Goal: Task Accomplishment & Management: Complete application form

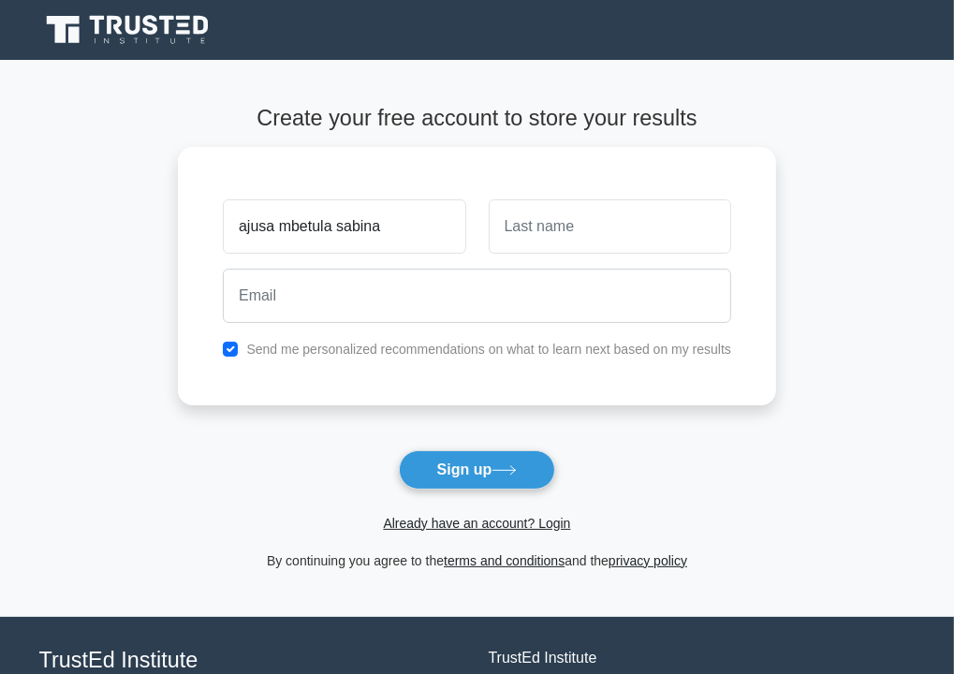
type input "ajusa mbetula sabina"
click at [487, 463] on button "Sign up" at bounding box center [477, 470] width 157 height 39
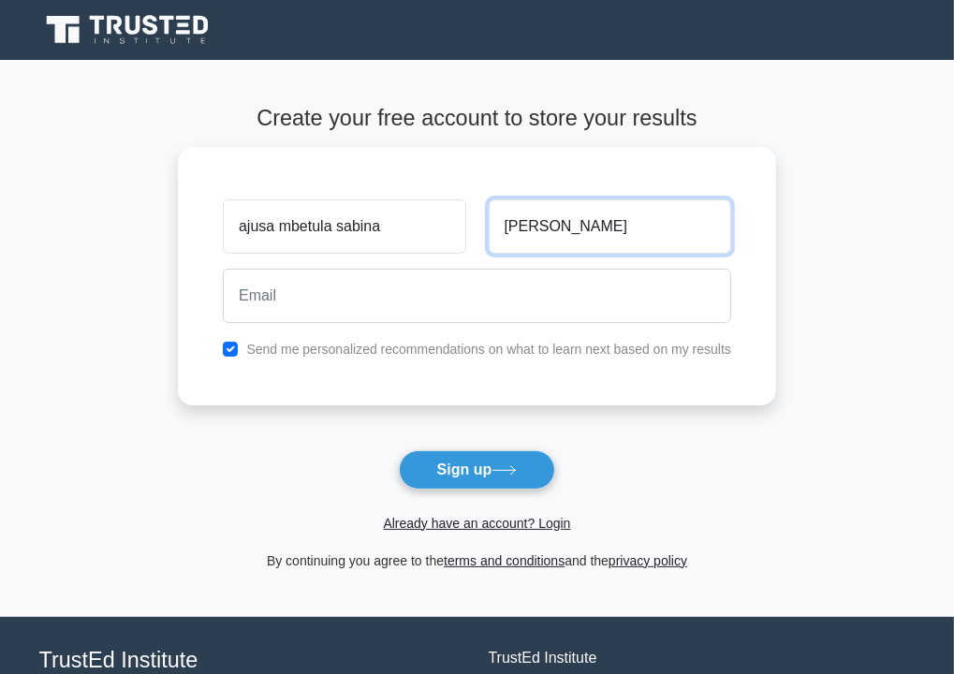
type input "sabina"
click at [451, 455] on button "Sign up" at bounding box center [477, 470] width 157 height 39
click at [823, 303] on main "Create your free account to store your results ajusa mbetula sabina sabina Send…" at bounding box center [477, 338] width 954 height 556
click at [482, 474] on button "Sign up" at bounding box center [477, 470] width 157 height 39
click at [559, 345] on label "Send me personalized recommendations on what to learn next based on my results" at bounding box center [488, 349] width 485 height 15
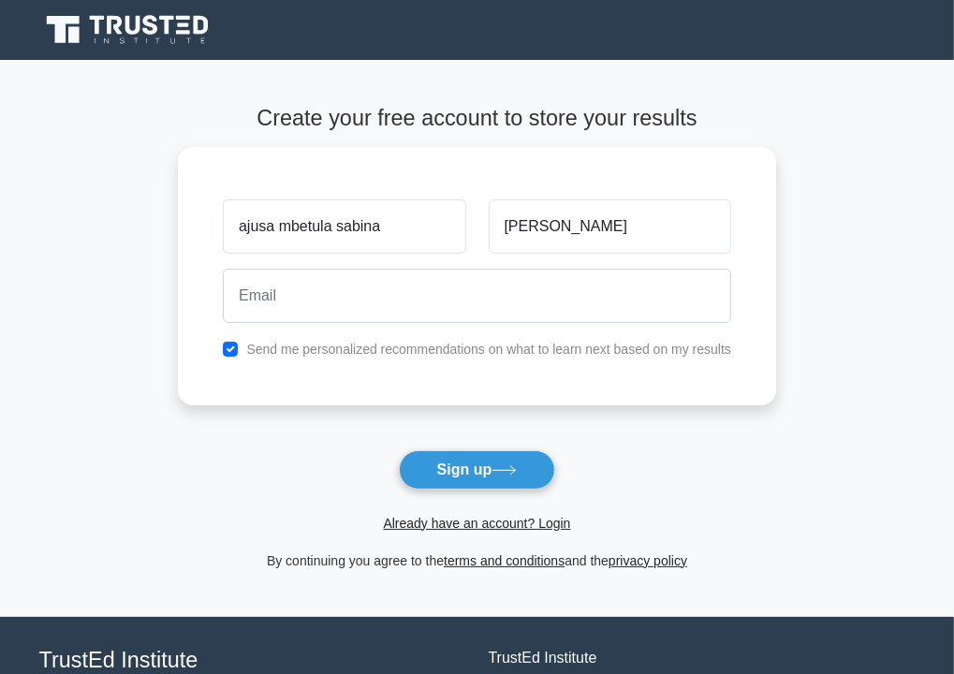
click at [481, 481] on button "Sign up" at bounding box center [477, 470] width 157 height 39
click at [865, 312] on main "Create your free account to store your results ajusa mbetula sabina sabina Send…" at bounding box center [477, 338] width 954 height 556
click at [472, 481] on button "Sign up" at bounding box center [477, 470] width 157 height 39
click at [732, 361] on div "ajusa mbetula sabina sabina Send me personalized recommendations on what to lea…" at bounding box center [477, 276] width 599 height 259
click at [466, 481] on button "Sign up" at bounding box center [477, 470] width 157 height 39
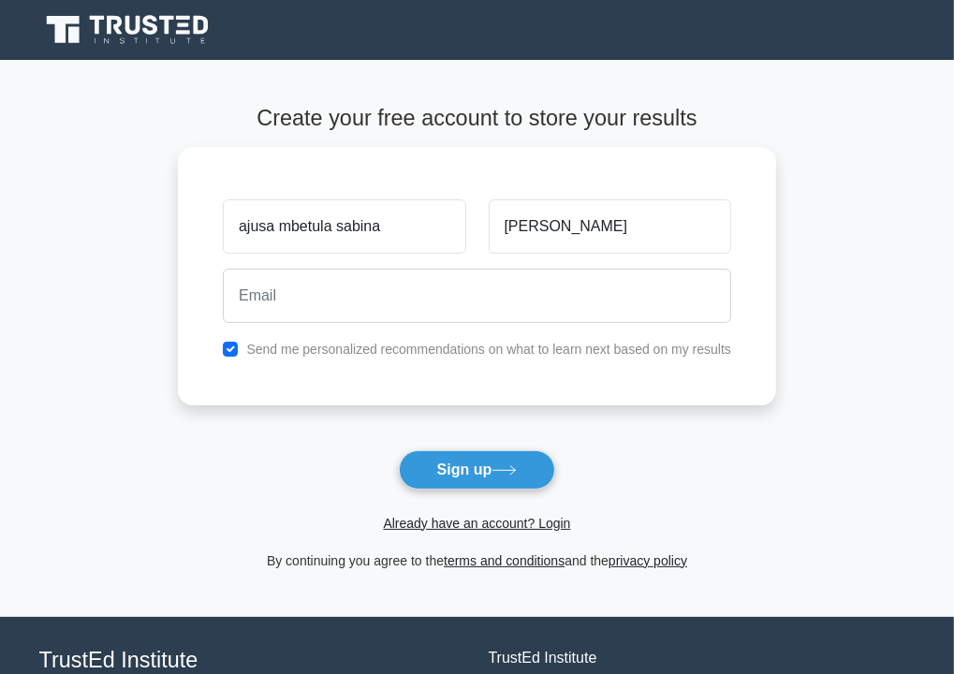
click at [863, 345] on main "Create your free account to store your results ajusa mbetula sabina sabina Send…" at bounding box center [477, 338] width 954 height 556
click at [488, 477] on button "Sign up" at bounding box center [477, 470] width 157 height 39
click at [465, 466] on button "Sign up" at bounding box center [477, 470] width 157 height 39
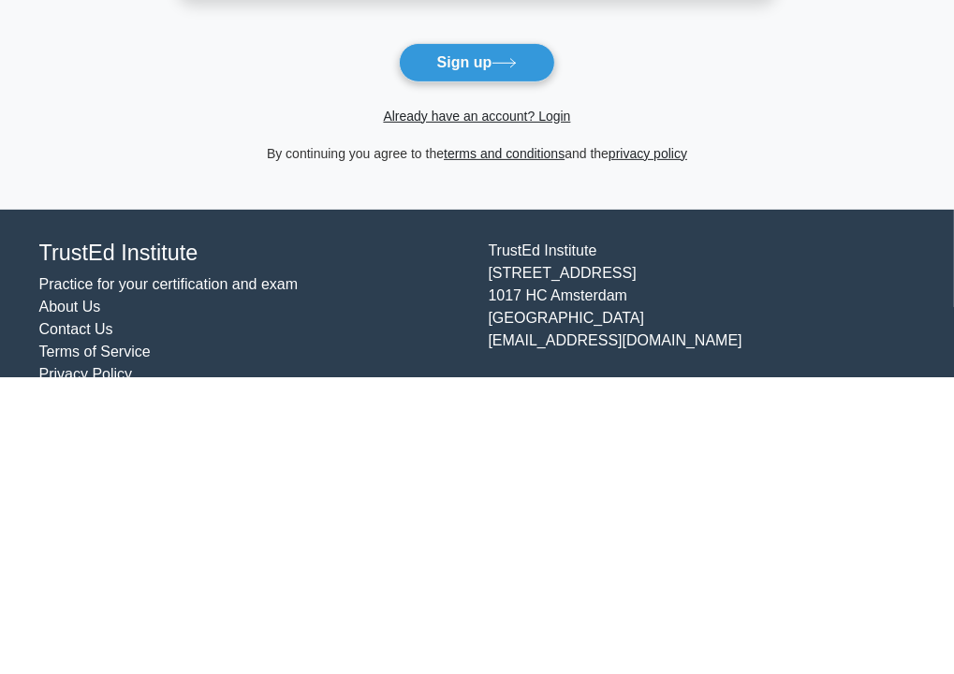
scroll to position [148, 0]
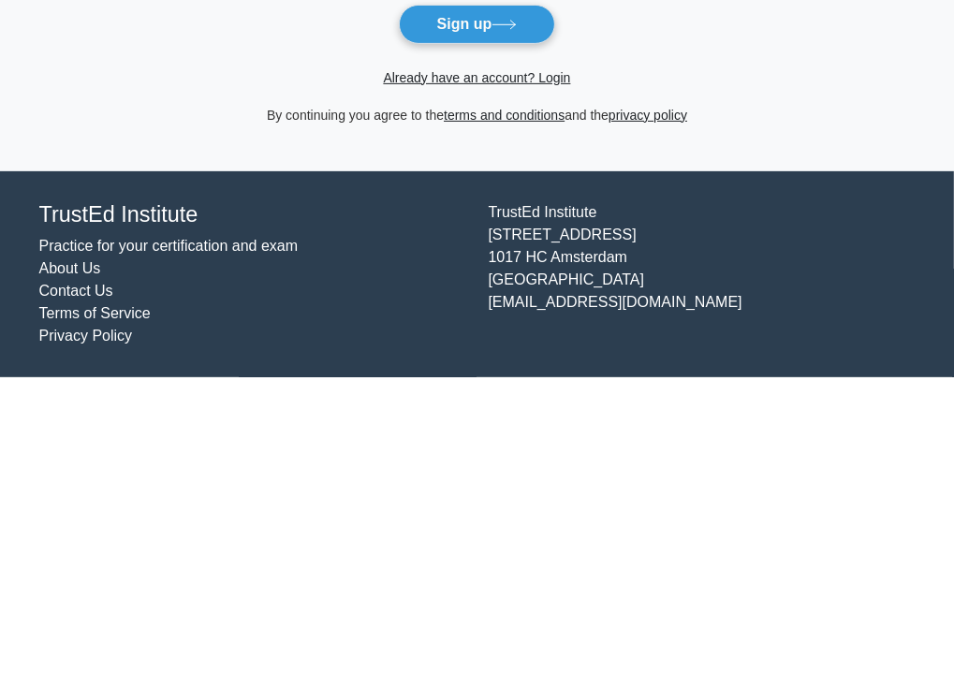
click at [760, 574] on div "TrustEd Institute Kerkstraat 310 1017 HC Amsterdam The Netherlands support@trus…" at bounding box center [703, 572] width 450 height 146
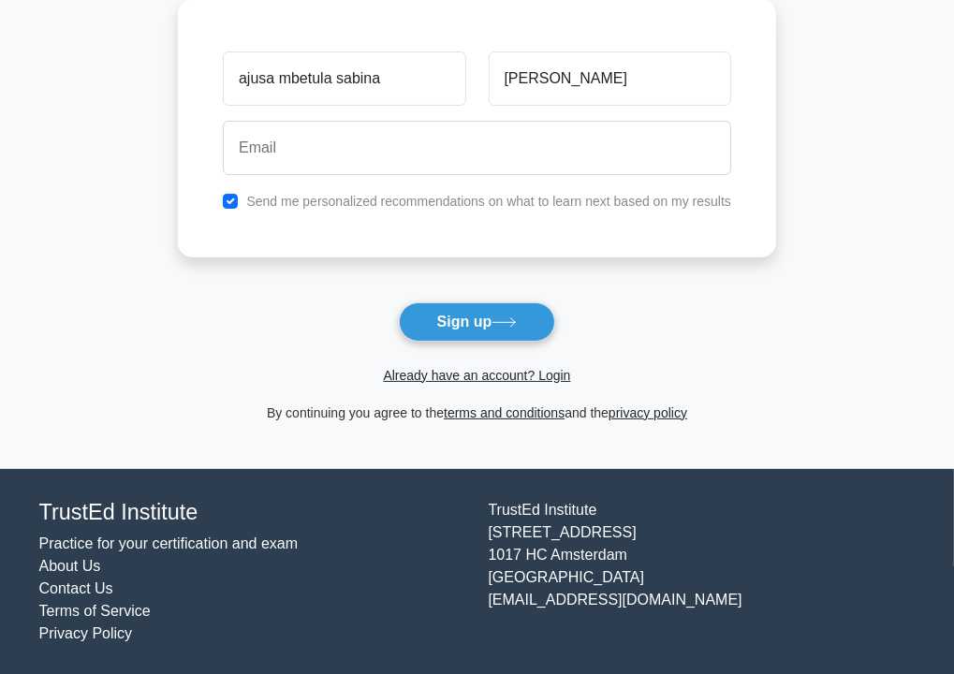
click at [511, 324] on icon at bounding box center [504, 323] width 25 height 10
click at [514, 323] on icon at bounding box center [504, 323] width 25 height 10
click at [503, 332] on button "Sign up" at bounding box center [477, 322] width 157 height 39
click at [496, 333] on button "Sign up" at bounding box center [477, 322] width 157 height 39
click at [486, 319] on button "Sign up" at bounding box center [477, 322] width 157 height 39
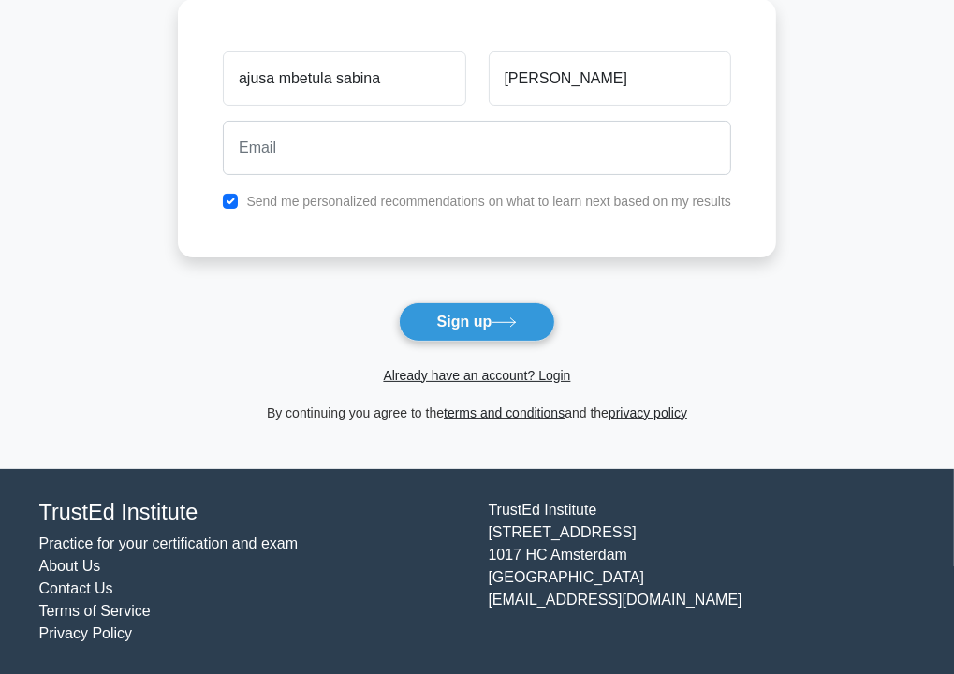
click at [468, 325] on button "Sign up" at bounding box center [477, 322] width 157 height 39
click at [506, 310] on button "Sign up" at bounding box center [477, 322] width 157 height 39
click at [447, 370] on link "Already have an account? Login" at bounding box center [476, 375] width 187 height 15
click at [487, 318] on button "Sign up" at bounding box center [477, 322] width 157 height 39
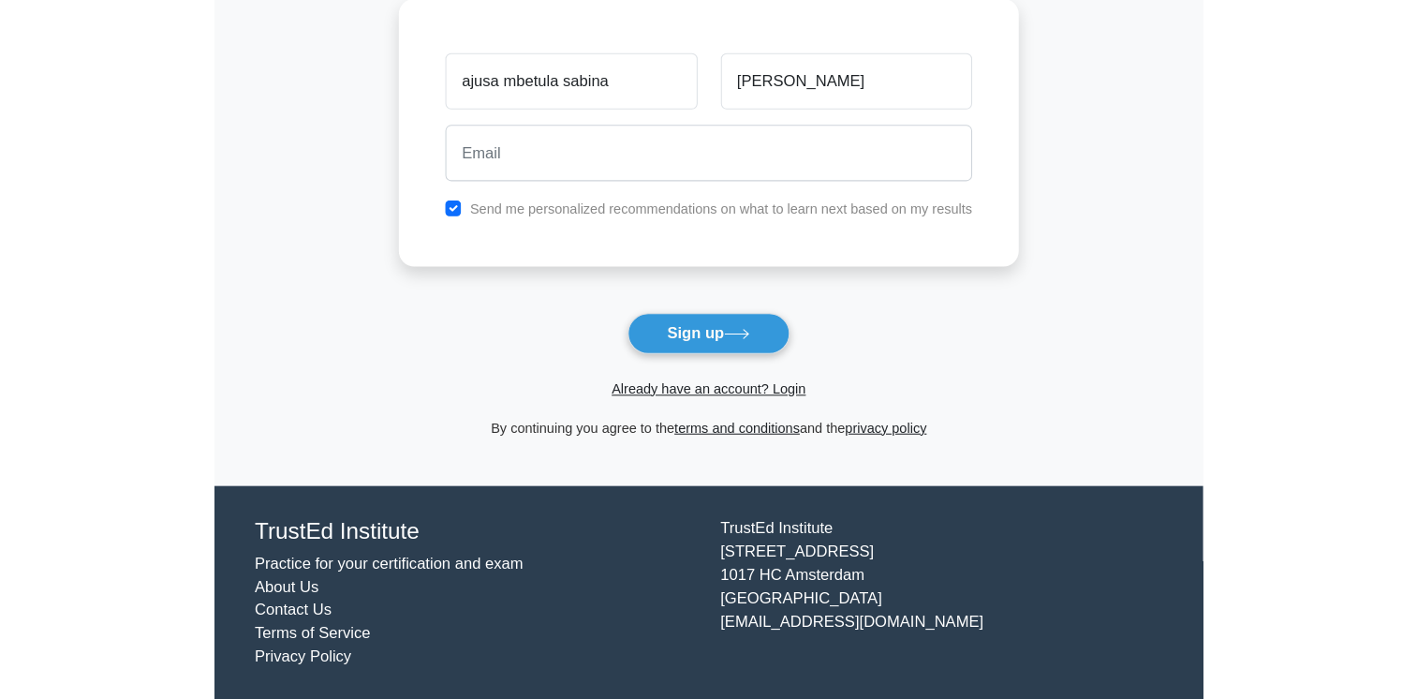
scroll to position [125, 0]
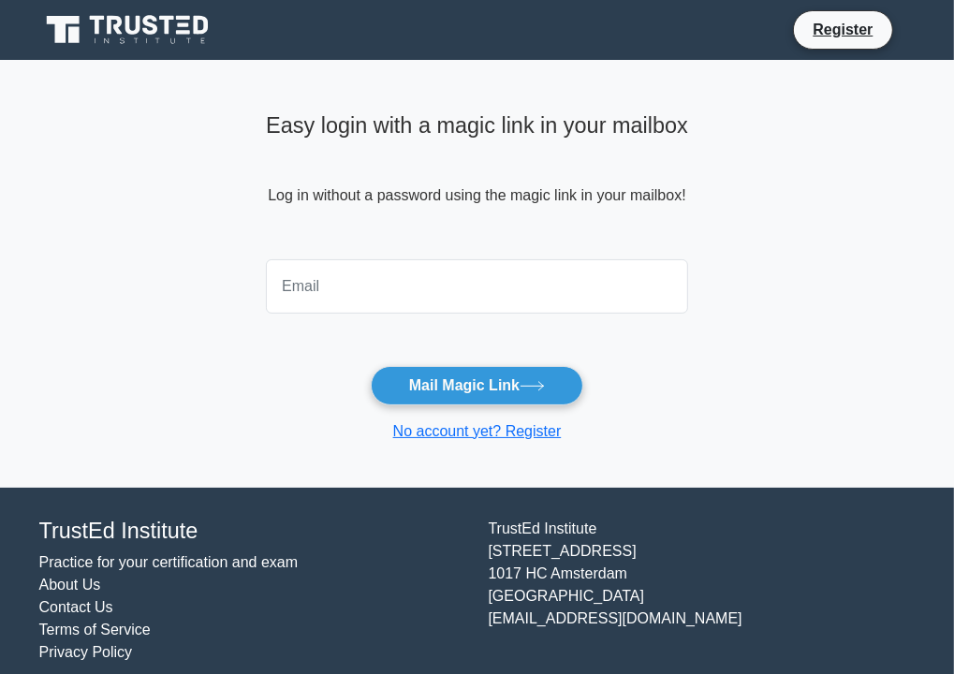
click at [515, 399] on button "Mail Magic Link" at bounding box center [477, 385] width 213 height 39
click at [907, 291] on main "Easy login with a magic link in your mailbox Log in without a password using th…" at bounding box center [477, 273] width 954 height 427
click at [536, 435] on link "No account yet? Register" at bounding box center [477, 431] width 169 height 16
click at [468, 403] on button "Mail Magic Link" at bounding box center [477, 385] width 213 height 39
click at [435, 397] on button "Mail Magic Link" at bounding box center [477, 385] width 213 height 39
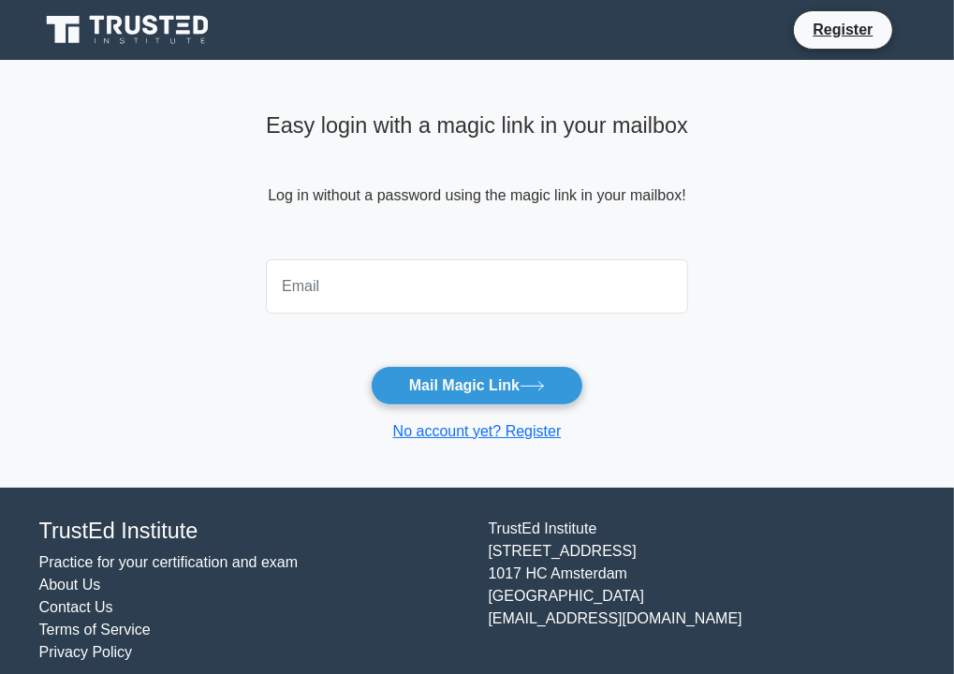
click at [479, 371] on button "Mail Magic Link" at bounding box center [477, 385] width 213 height 39
click at [457, 379] on button "Mail Magic Link" at bounding box center [477, 385] width 213 height 39
click at [462, 381] on button "Mail Magic Link" at bounding box center [477, 385] width 213 height 39
click at [518, 375] on button "Mail Magic Link" at bounding box center [477, 385] width 213 height 39
click at [523, 379] on button "Mail Magic Link" at bounding box center [477, 385] width 213 height 39
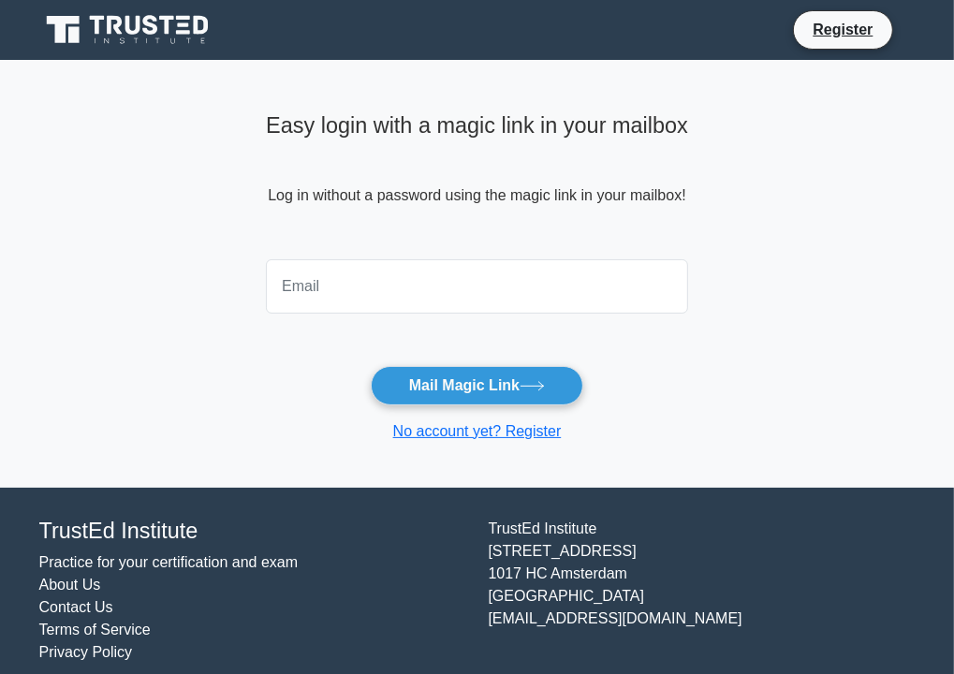
click at [519, 383] on button "Mail Magic Link" at bounding box center [477, 385] width 213 height 39
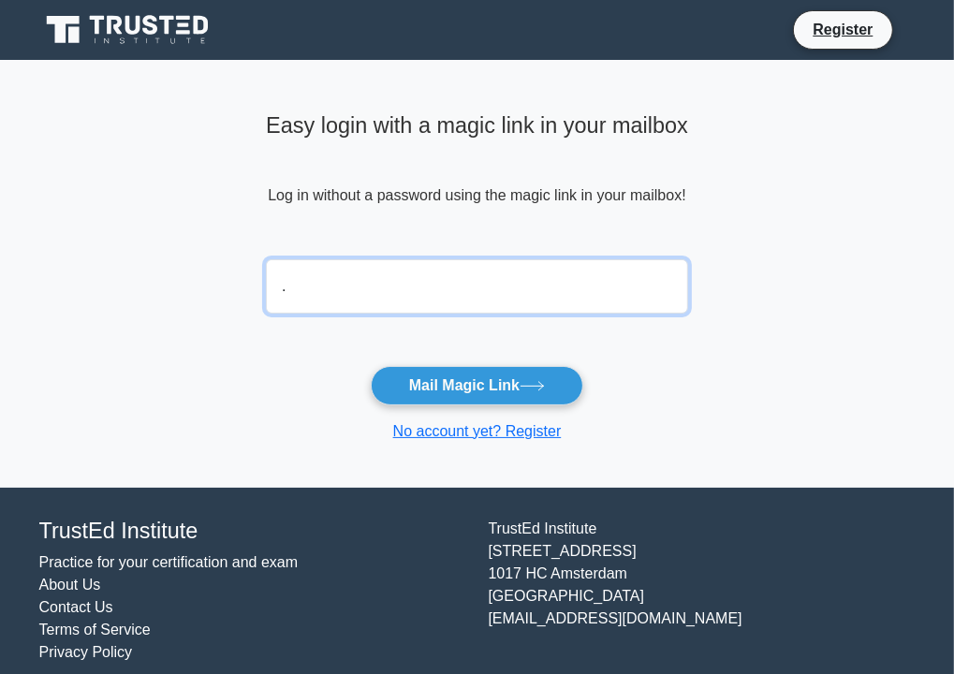
type input "."
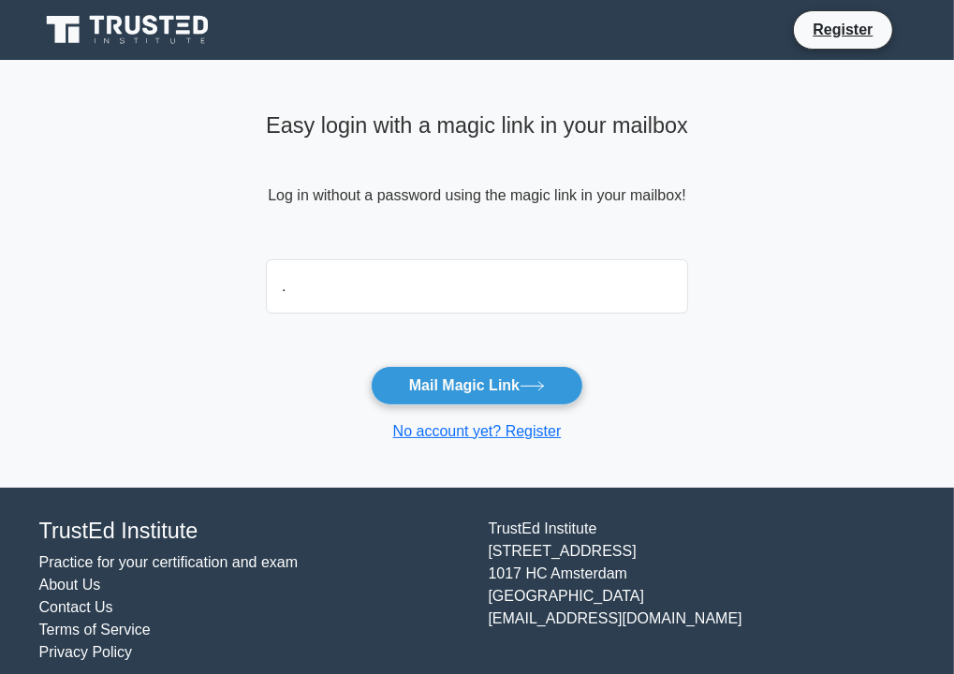
click at [461, 382] on button "Mail Magic Link" at bounding box center [477, 385] width 213 height 39
click at [506, 401] on button "Mail Magic Link" at bounding box center [477, 385] width 213 height 39
click at [491, 377] on button "Mail Magic Link" at bounding box center [477, 385] width 213 height 39
click at [487, 387] on button "Mail Magic Link" at bounding box center [477, 385] width 213 height 39
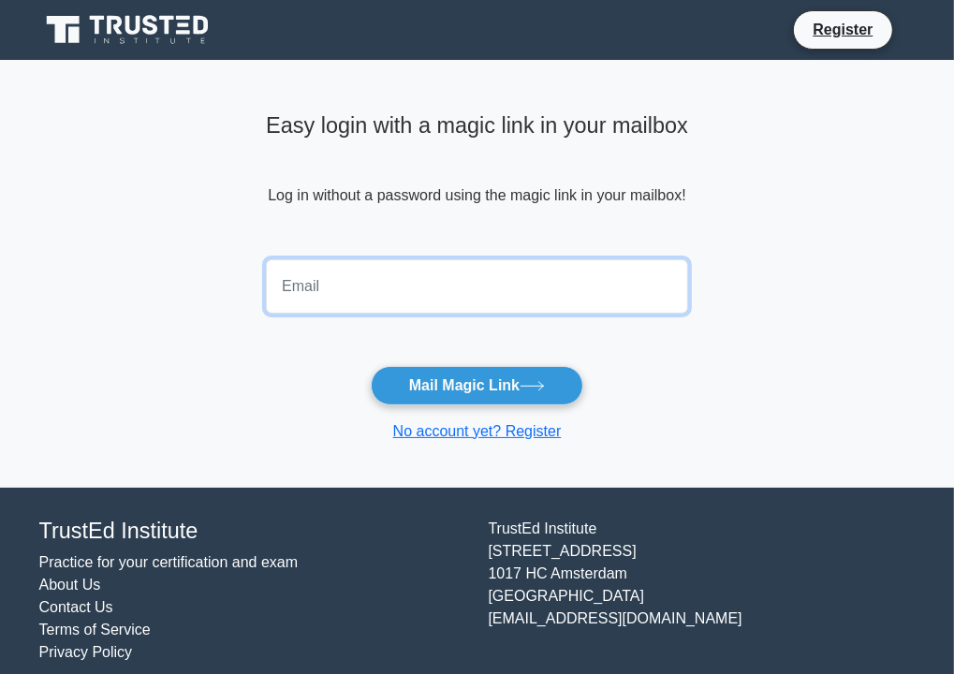
type input "junaidnani1@gmail.com"
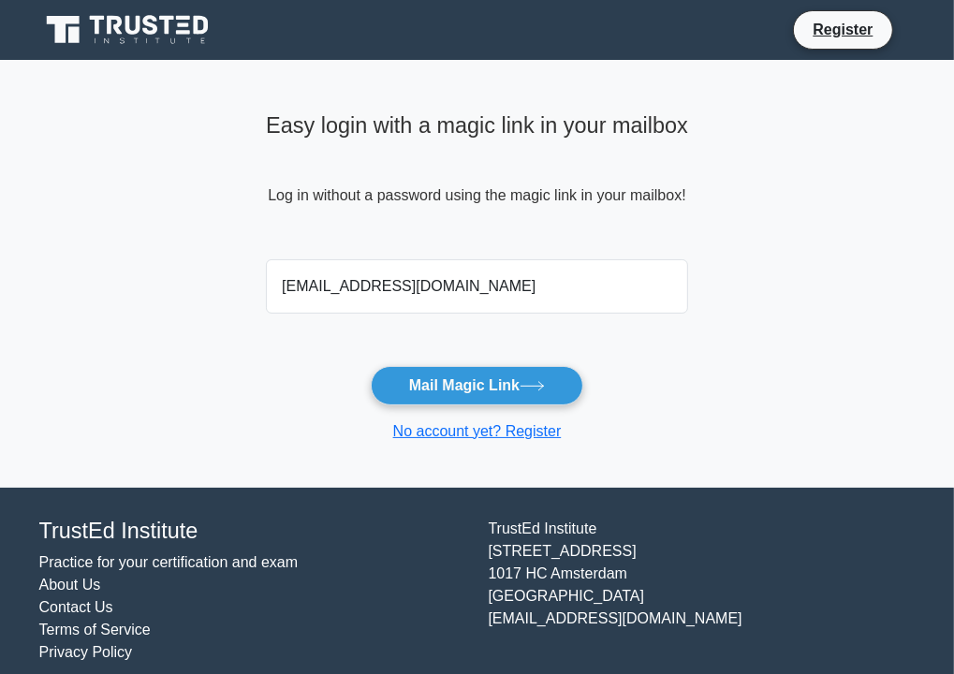
click at [474, 400] on button "Mail Magic Link" at bounding box center [477, 385] width 213 height 39
click at [471, 385] on button "Mail Magic Link" at bounding box center [477, 385] width 213 height 39
click at [509, 385] on button "Mail Magic Link" at bounding box center [477, 385] width 213 height 39
